Goal: Transaction & Acquisition: Purchase product/service

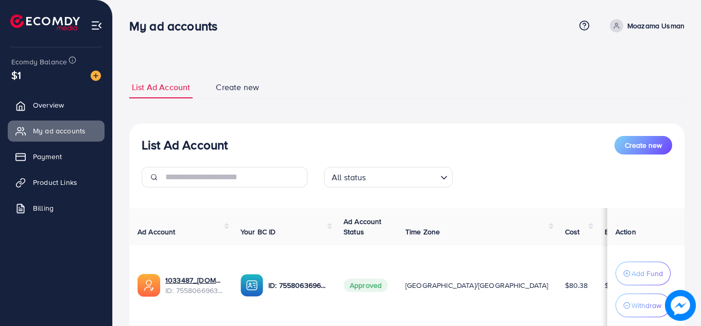
scroll to position [74, 0]
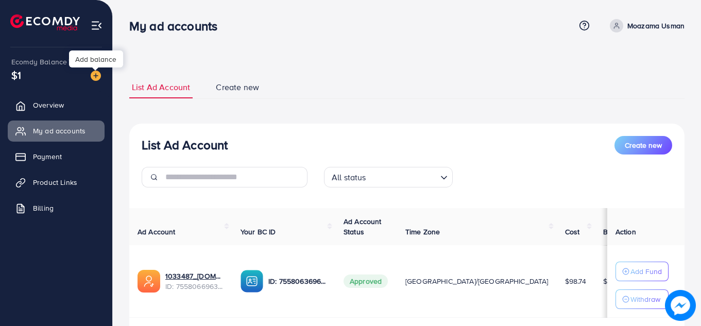
click at [96, 73] on img at bounding box center [96, 76] width 10 height 10
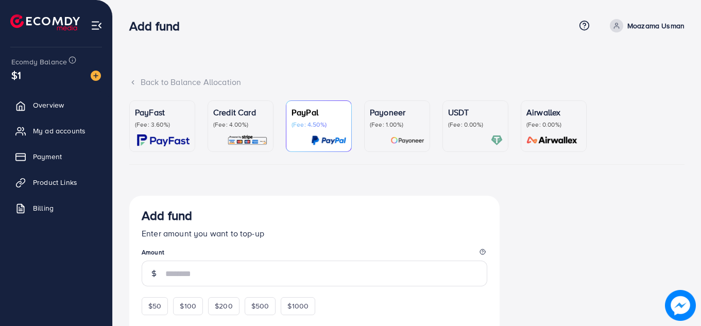
click at [240, 123] on p "(Fee: 4.00%)" at bounding box center [240, 124] width 55 height 8
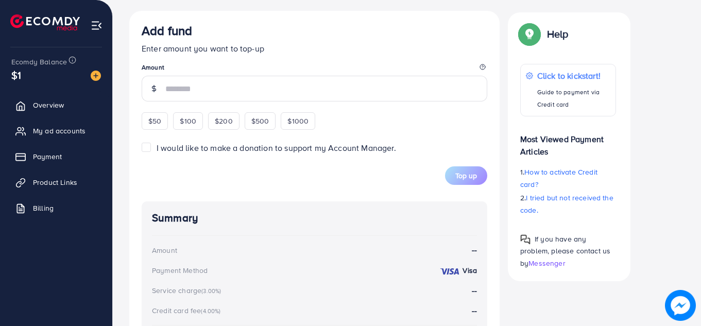
scroll to position [392, 0]
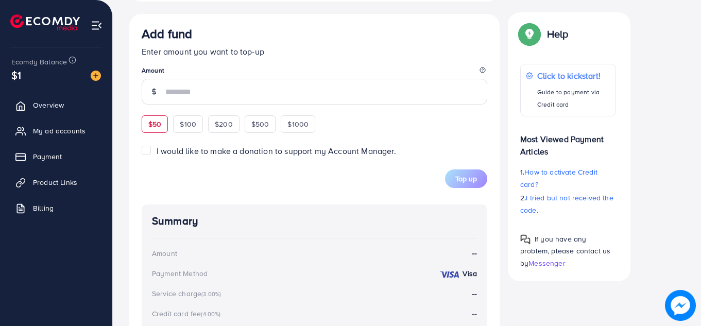
click at [156, 124] on span "$50" at bounding box center [154, 124] width 13 height 10
type input "**"
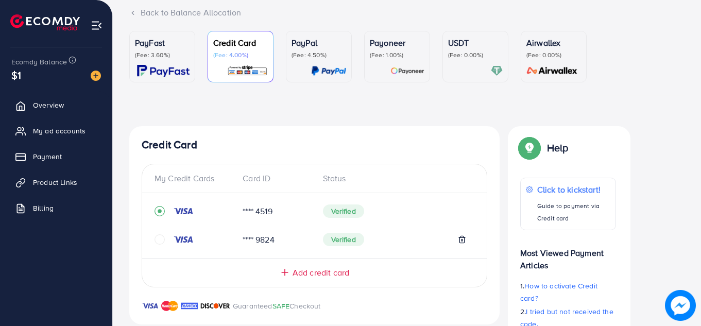
scroll to position [68, 0]
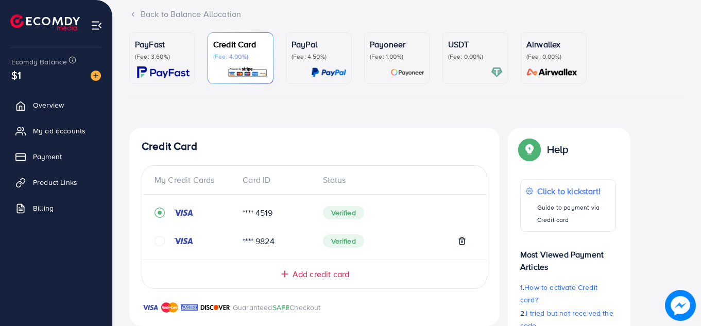
click at [52, 184] on span "Product Links" at bounding box center [58, 182] width 44 height 10
